Goal: Task Accomplishment & Management: Manage account settings

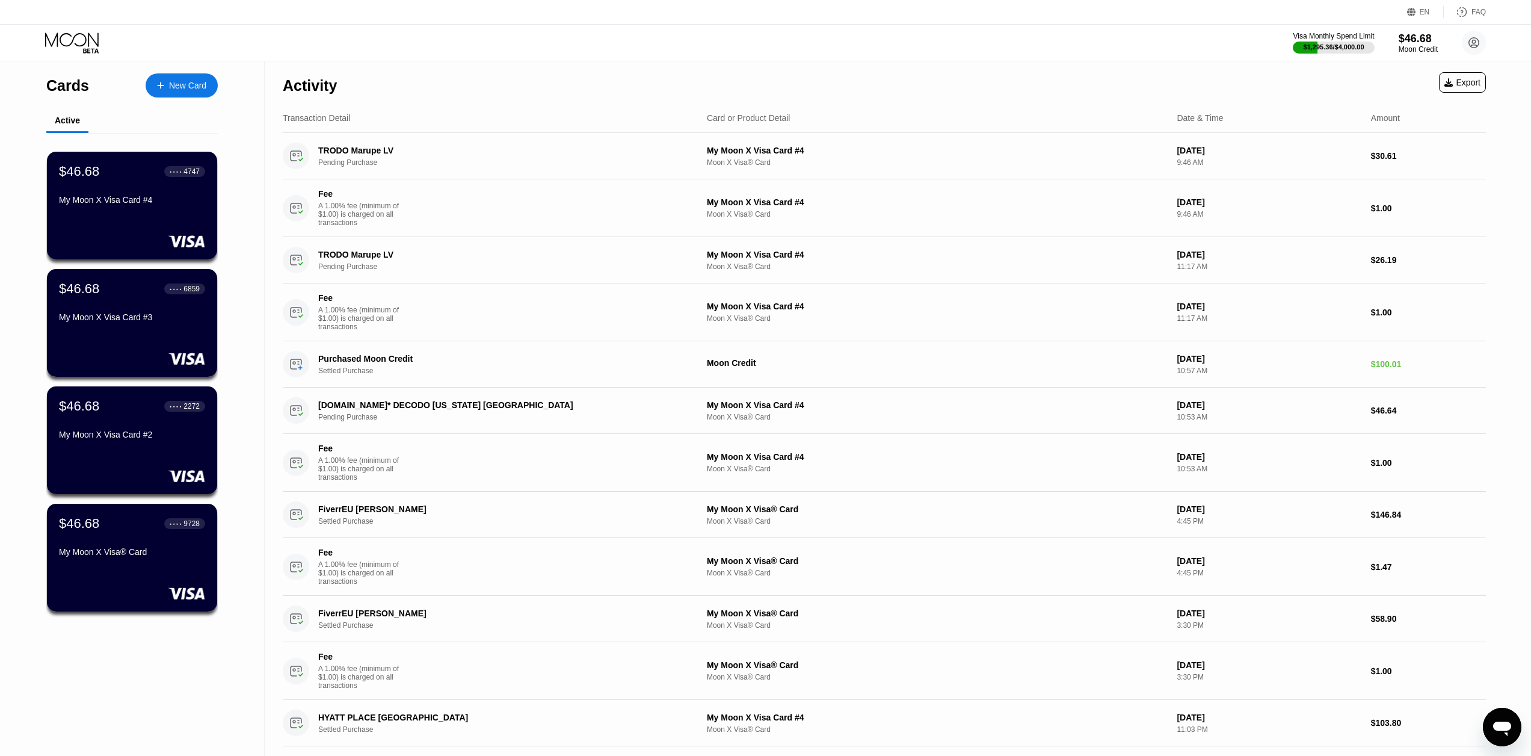
click at [177, 190] on div "$46.68 ● ● ● ● 4747 My Moon X Visa Card #4" at bounding box center [132, 187] width 146 height 46
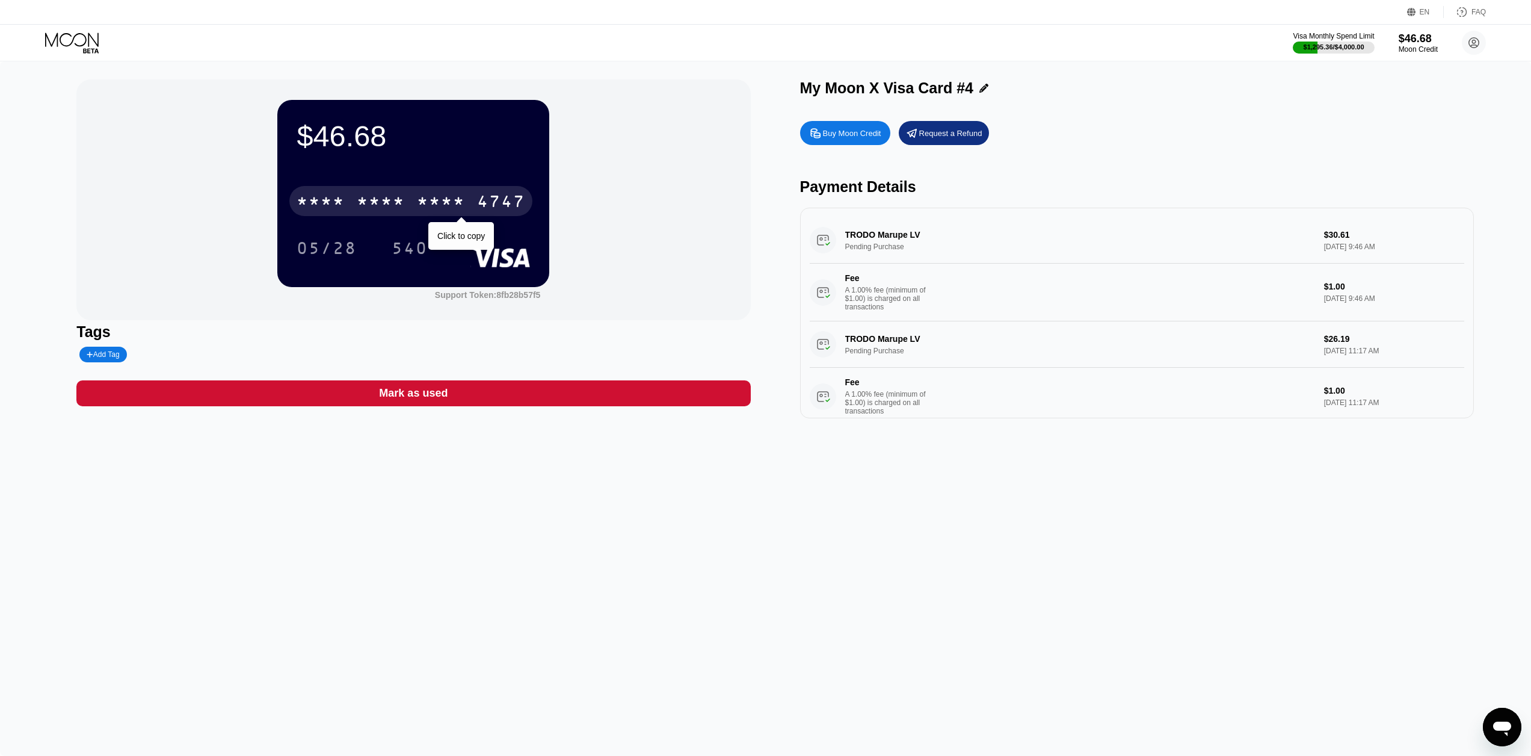
click at [396, 197] on div "* * * *" at bounding box center [381, 202] width 48 height 19
click at [403, 204] on div "6500" at bounding box center [381, 202] width 48 height 19
click at [404, 203] on div "* * * *" at bounding box center [381, 202] width 48 height 19
click at [68, 52] on icon at bounding box center [73, 42] width 56 height 21
